Goal: Transaction & Acquisition: Purchase product/service

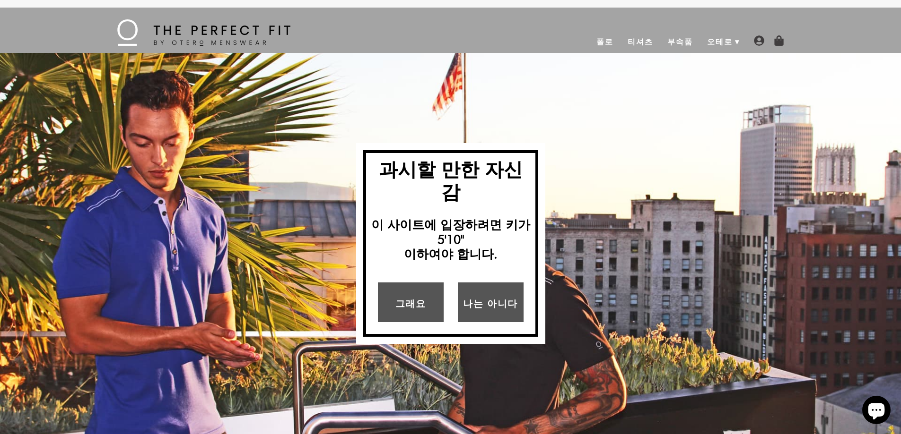
click at [436, 27] on div "메뉴 폴로 티셔츠 부속품 오테로 회사 소개 우리가 하는 방법" at bounding box center [450, 30] width 681 height 45
click at [608, 41] on font "폴로" at bounding box center [604, 41] width 17 height 9
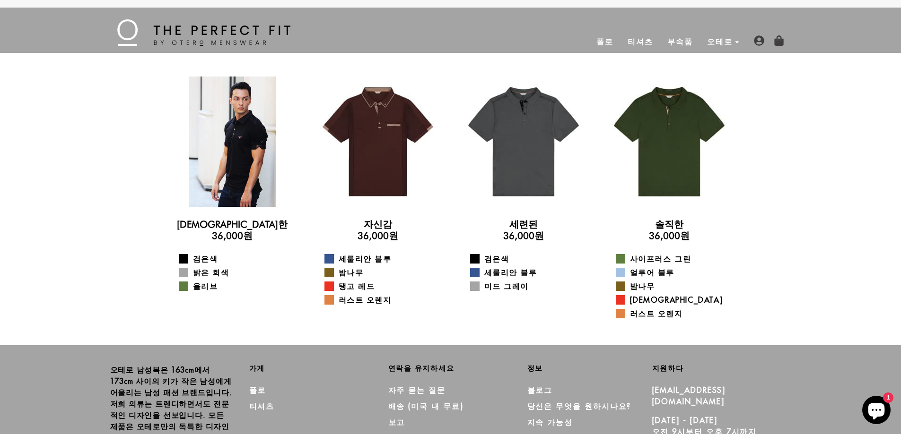
click at [223, 157] on div at bounding box center [232, 142] width 130 height 130
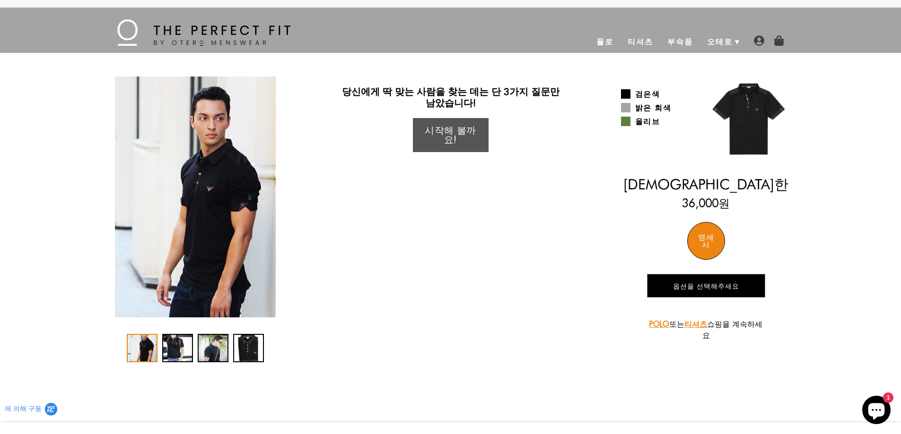
click at [702, 229] on div "명세서" at bounding box center [706, 241] width 38 height 38
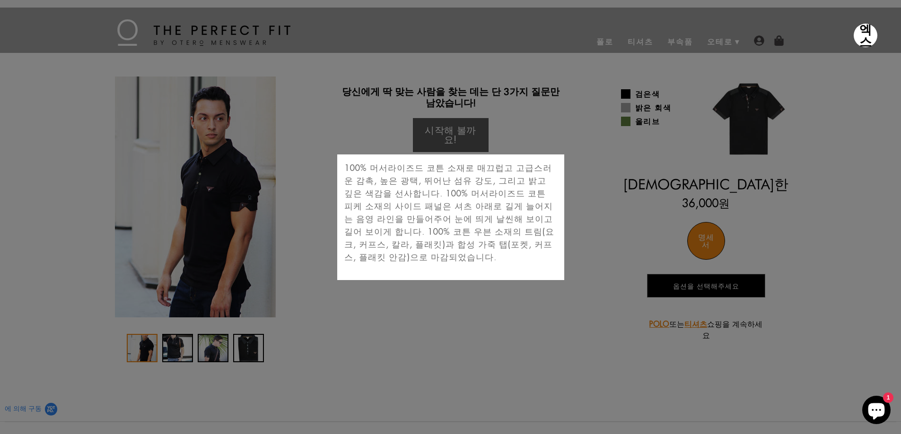
click at [576, 151] on div "엑스 100% 머서라이즈드 코튼 소재로 매끄럽고 고급스러운 감촉, 높은 광택, 뛰어난 섬유 강도, 그리고 밝고 깊은 색감을 선사합니다. 100…" at bounding box center [450, 217] width 901 height 434
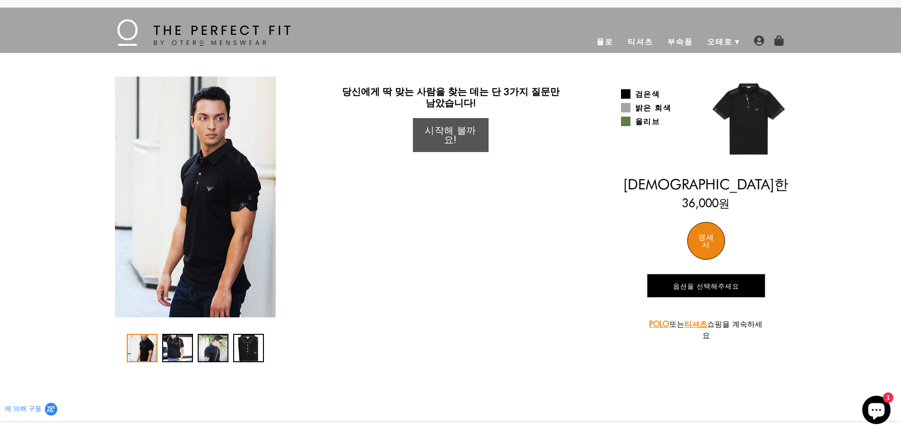
click at [474, 127] on font "시작해 볼까요!" at bounding box center [450, 134] width 51 height 21
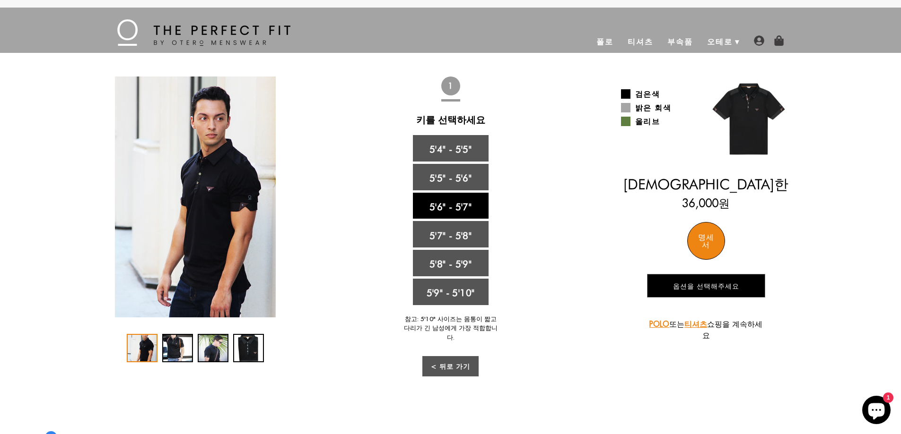
click at [462, 193] on link "5'6" - 5'7"" at bounding box center [451, 206] width 76 height 26
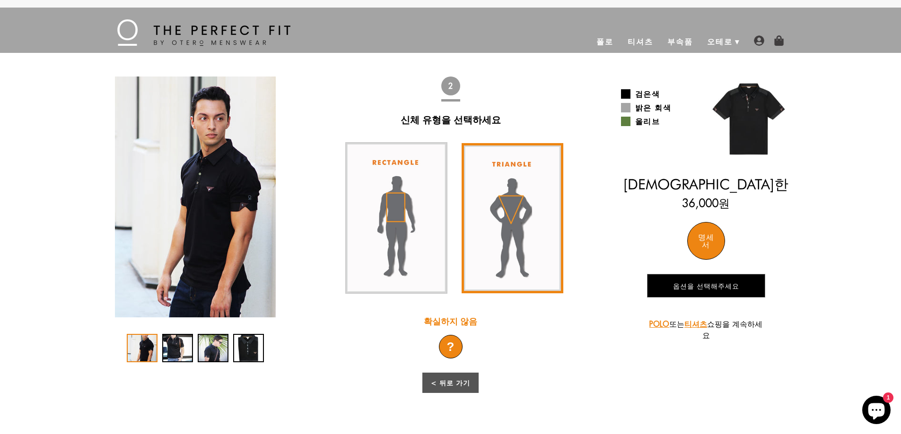
click at [470, 256] on img at bounding box center [512, 218] width 102 height 150
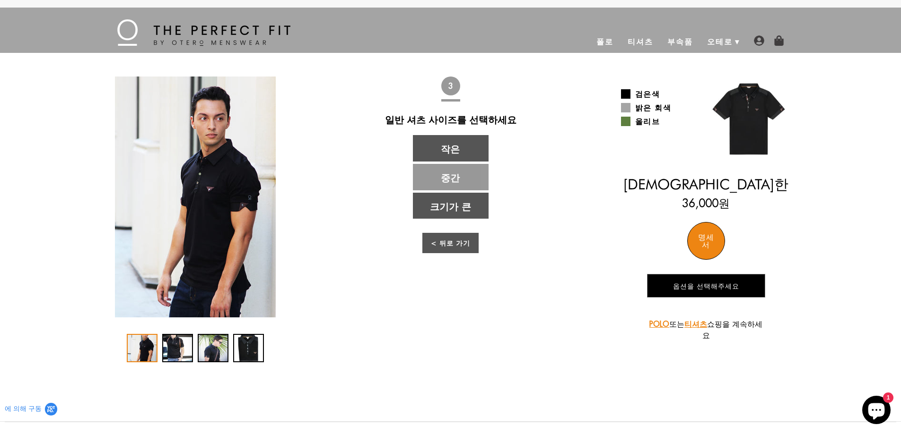
click at [460, 167] on link "중간" at bounding box center [451, 177] width 76 height 26
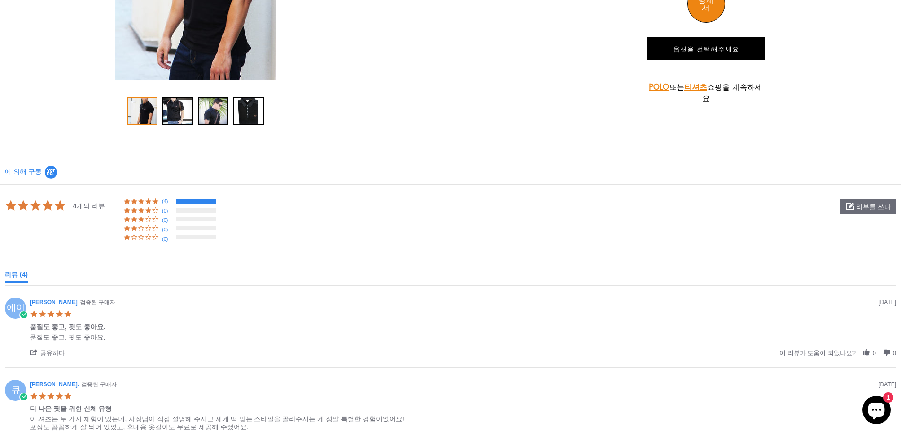
select select "56-57"
select select "triangle"
select select "M"
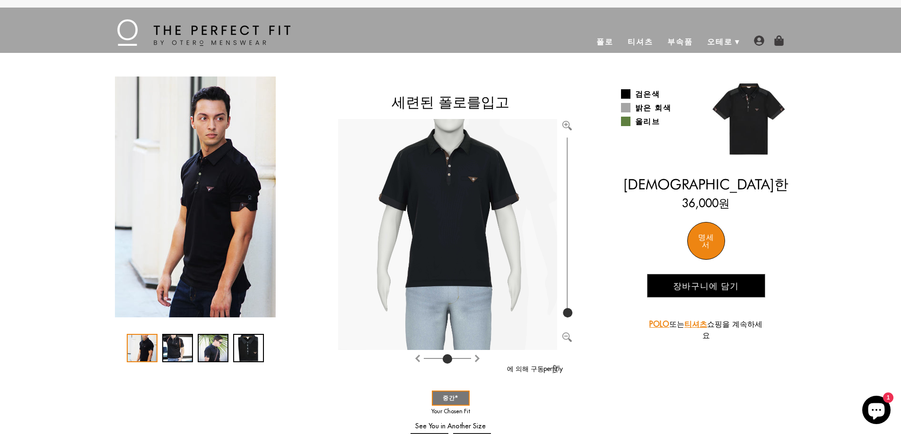
click at [683, 41] on font "부속품" at bounding box center [680, 41] width 26 height 9
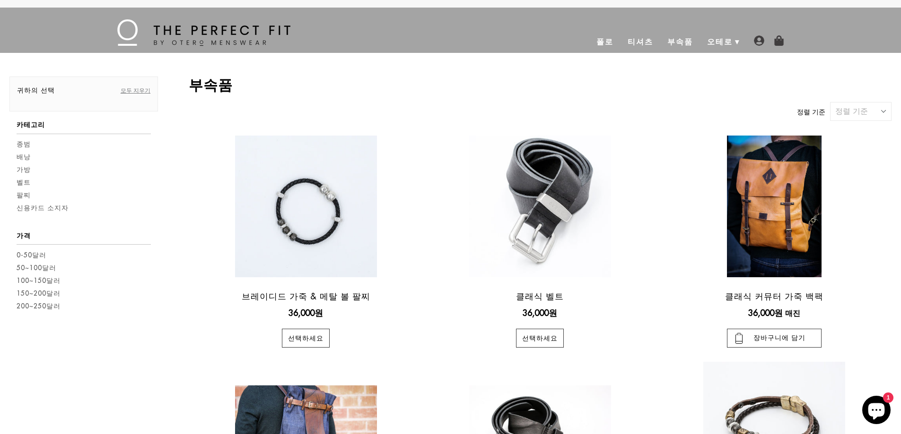
click at [636, 33] on link "티셔츠" at bounding box center [640, 41] width 40 height 23
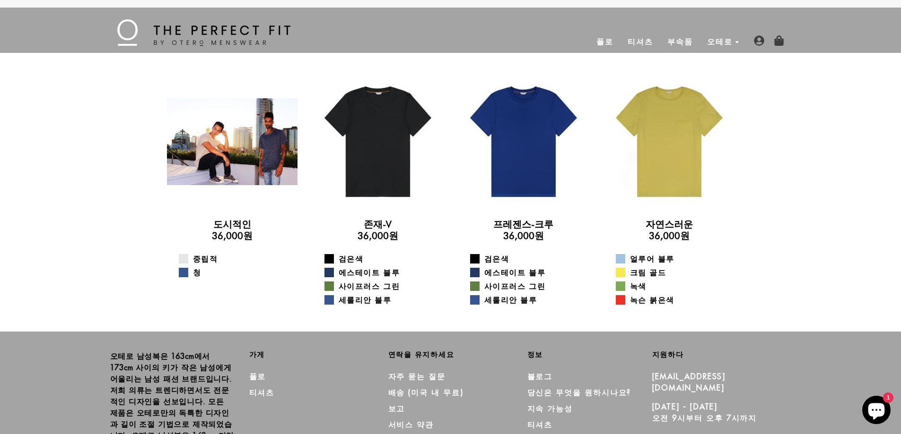
click at [247, 182] on div at bounding box center [232, 142] width 130 height 130
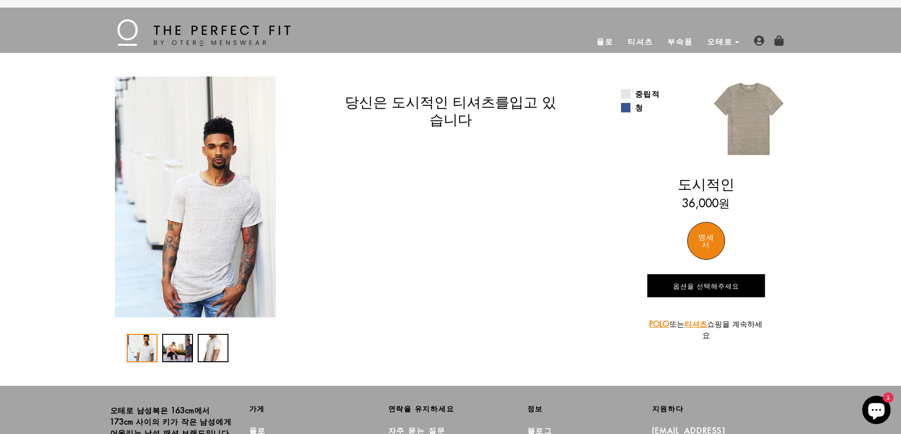
select select "56-57"
select select "triangle"
select select "M"
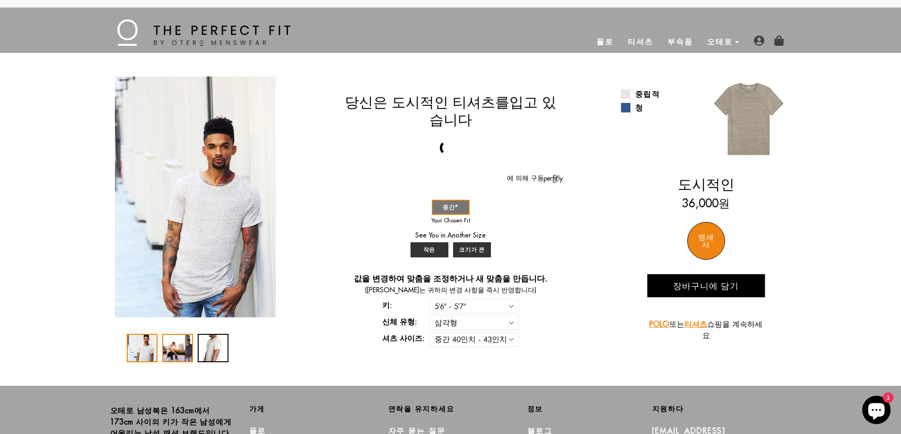
click at [172, 347] on div "2 / 3" at bounding box center [177, 348] width 31 height 28
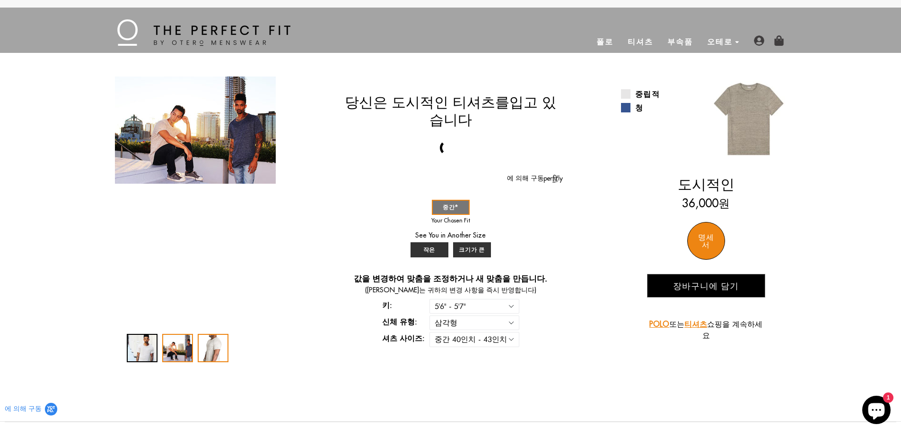
click at [211, 345] on div "3 / 3" at bounding box center [213, 348] width 31 height 28
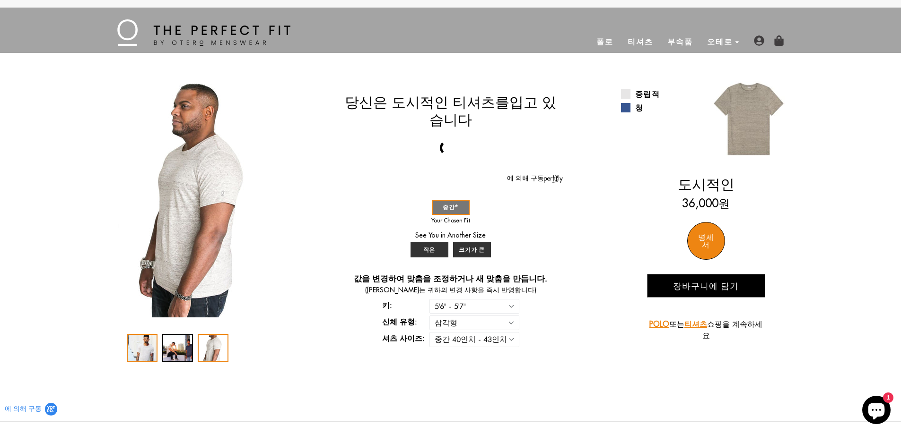
click at [130, 353] on div "1 / 3" at bounding box center [142, 348] width 31 height 28
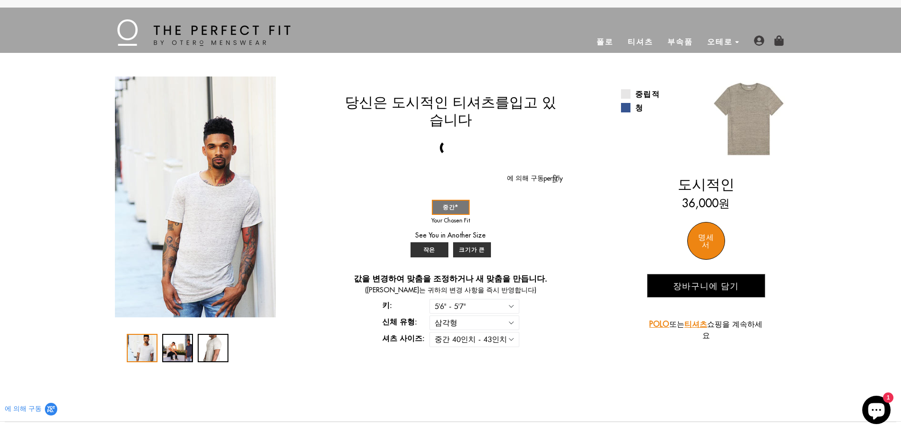
click at [699, 289] on font "장바구니에 담기" at bounding box center [706, 286] width 66 height 11
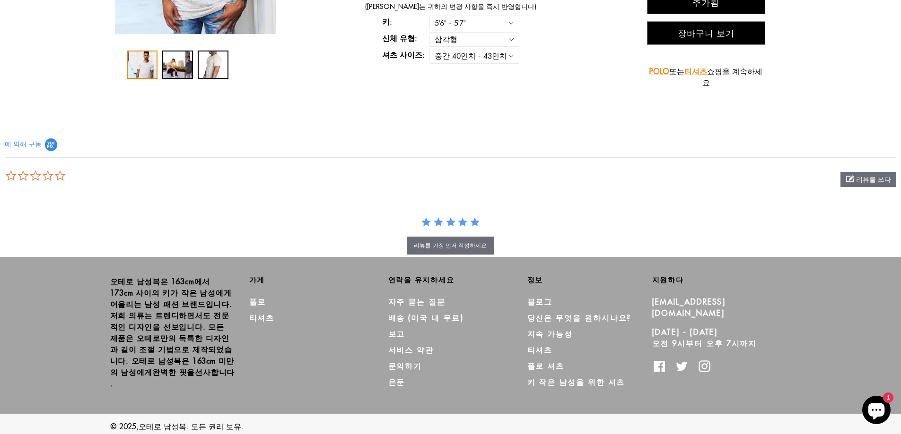
scroll to position [289, 0]
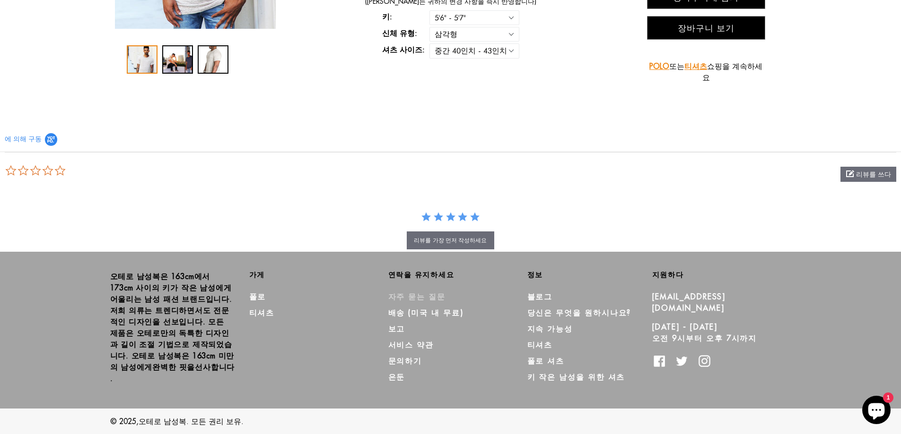
click at [407, 298] on font "자주 묻는 질문" at bounding box center [416, 296] width 57 height 9
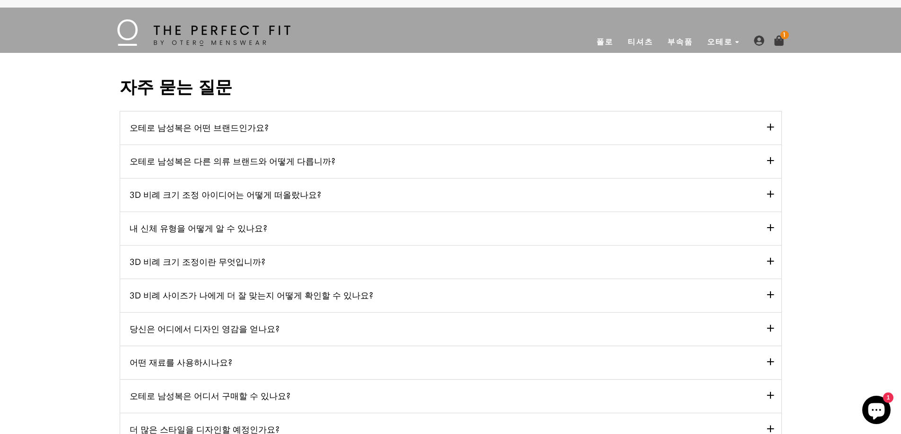
click at [176, 132] on font "오테로 남성복은 어떤 브랜드인가요?" at bounding box center [199, 128] width 139 height 10
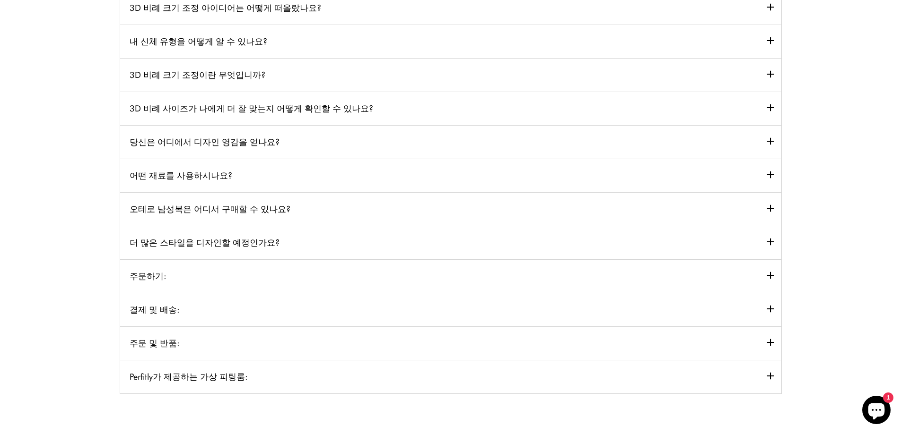
scroll to position [142, 0]
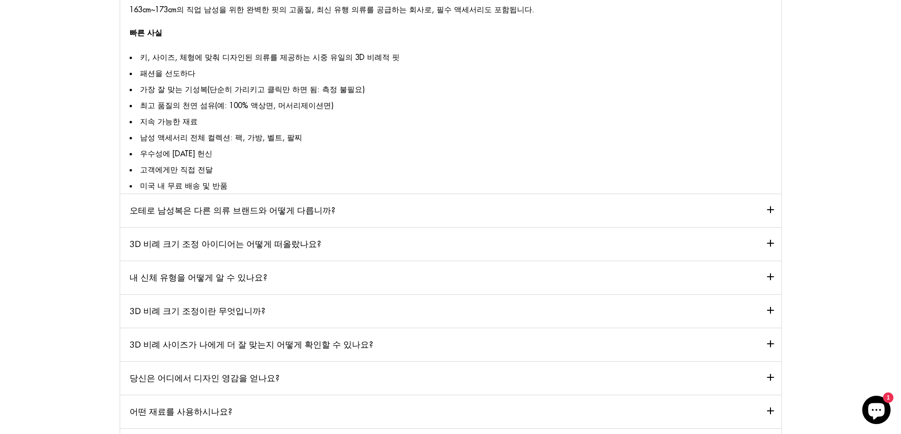
click at [205, 210] on font "오테로 남성복은 다른 의류 브랜드와 어떻게 다릅니까?" at bounding box center [233, 211] width 206 height 10
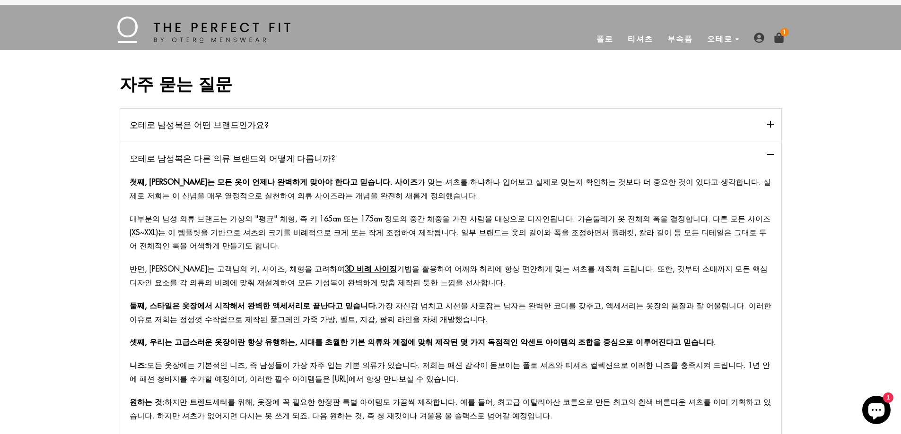
scroll to position [0, 0]
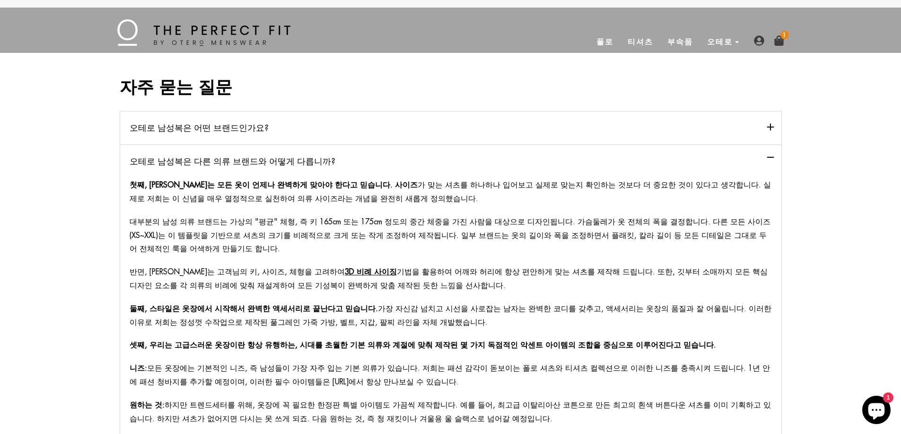
click at [674, 43] on font "부속품" at bounding box center [680, 41] width 26 height 9
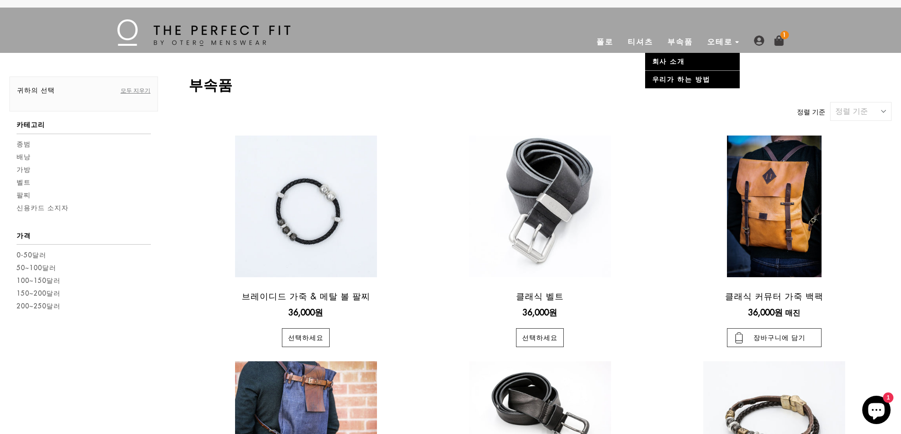
click at [722, 46] on link "오테로" at bounding box center [720, 41] width 40 height 23
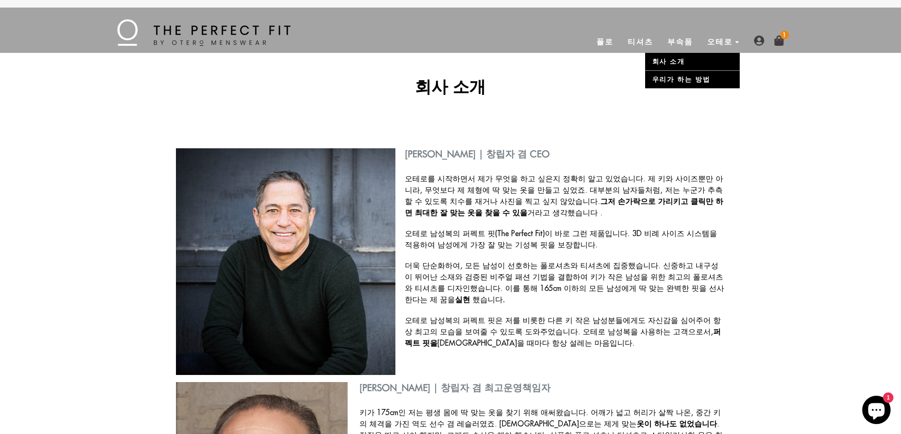
click at [704, 80] on font "우리가 하는 방법" at bounding box center [681, 79] width 58 height 9
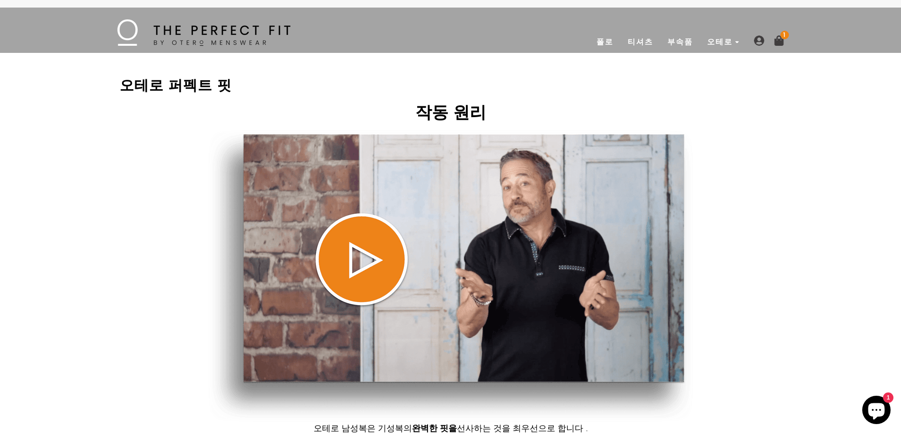
drag, startPoint x: 840, startPoint y: 316, endPoint x: 836, endPoint y: 137, distance: 179.2
click at [679, 39] on font "부속품" at bounding box center [680, 41] width 26 height 9
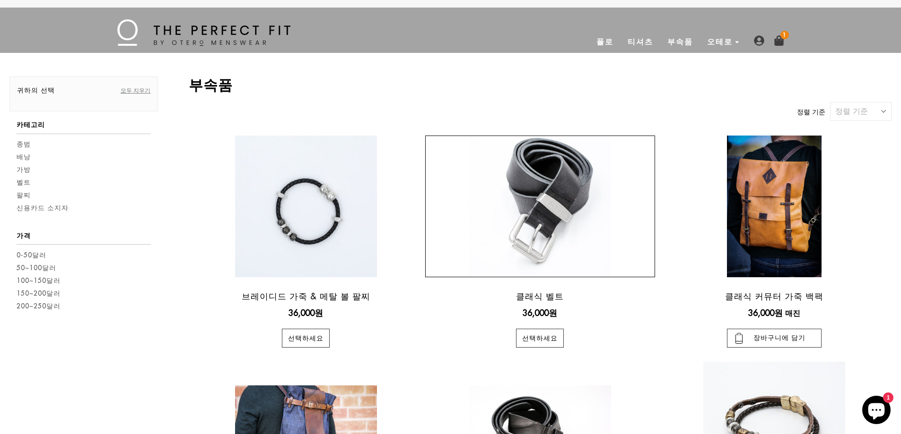
click at [551, 204] on img at bounding box center [540, 207] width 142 height 142
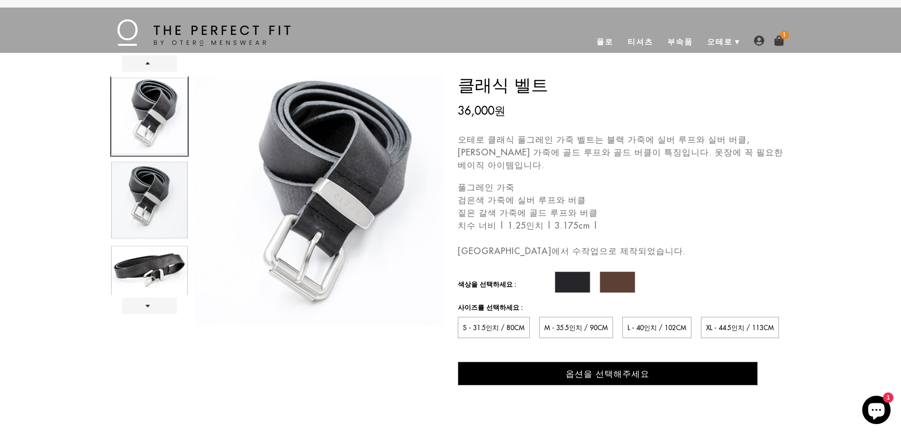
click at [602, 42] on font "폴로" at bounding box center [604, 41] width 17 height 9
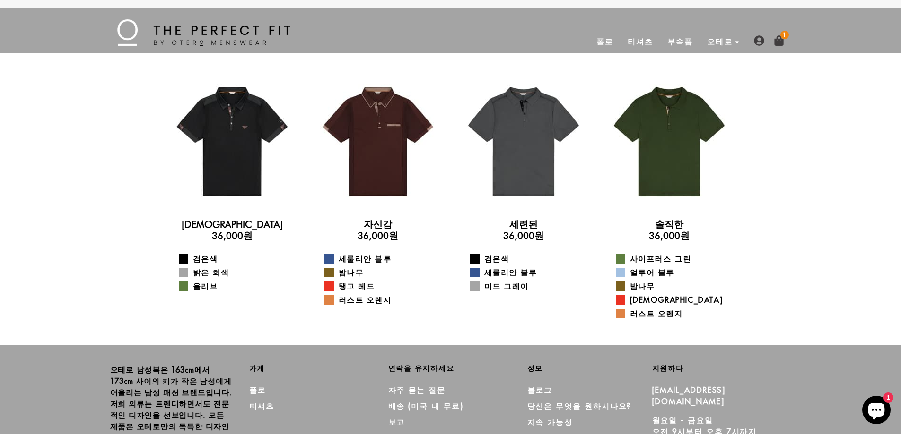
click at [634, 43] on font "티셔츠" at bounding box center [640, 41] width 26 height 9
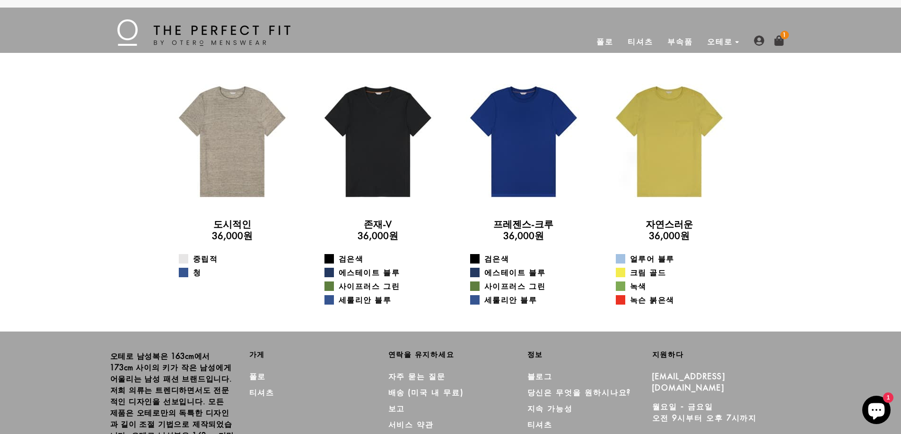
click at [601, 41] on font "폴로" at bounding box center [604, 41] width 17 height 9
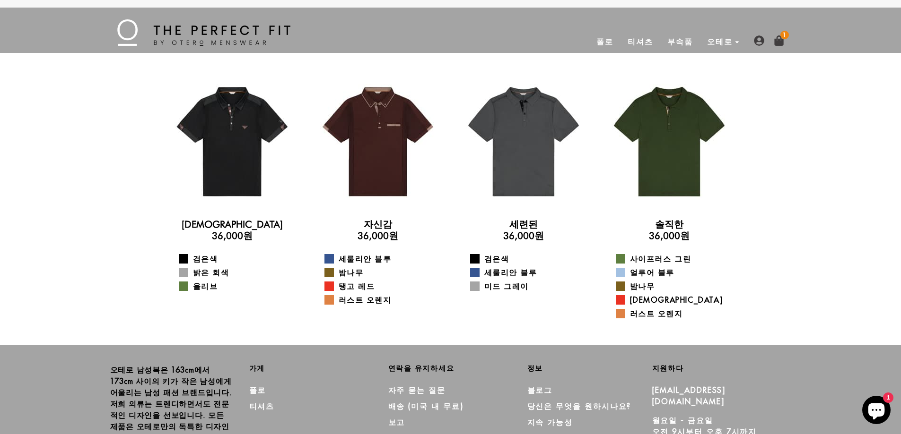
click at [611, 42] on font "폴로" at bounding box center [604, 41] width 17 height 9
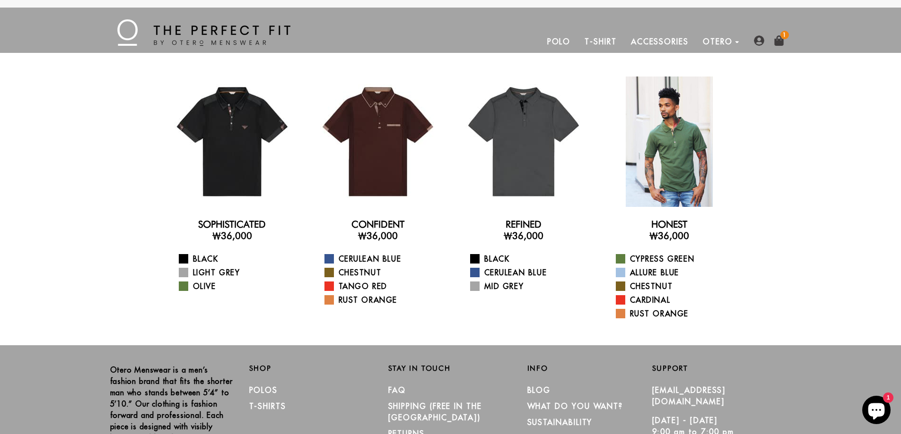
click at [681, 160] on div at bounding box center [669, 142] width 130 height 130
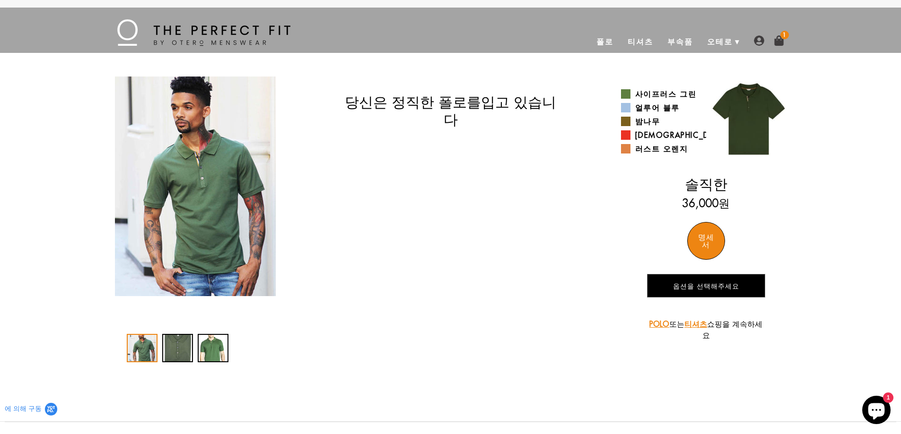
select select "56-57"
select select "triangle"
select select "M"
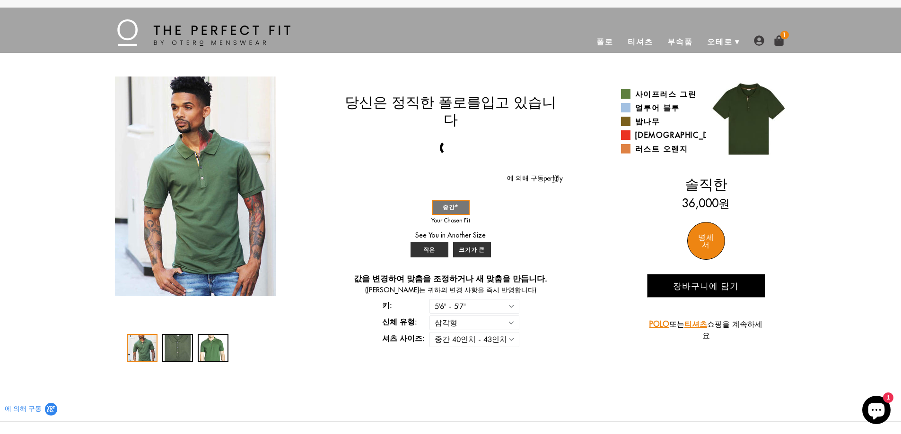
click at [777, 38] on img at bounding box center [778, 40] width 10 height 10
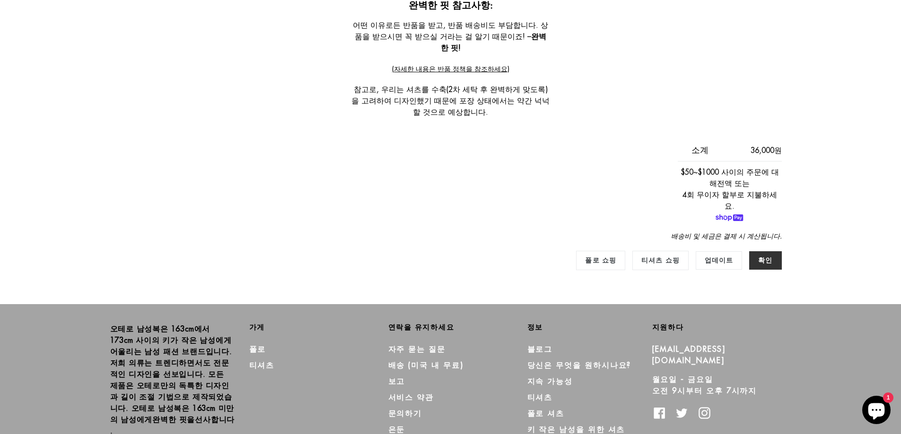
scroll to position [320, 0]
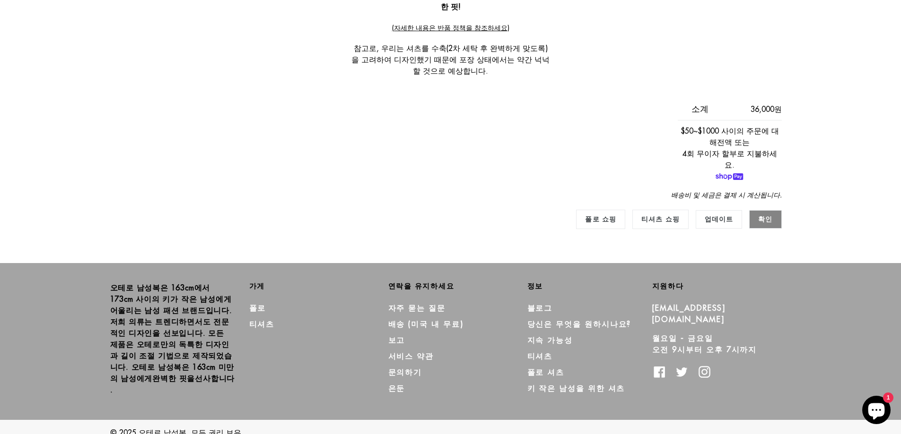
click at [759, 210] on input "확인" at bounding box center [765, 219] width 32 height 18
